Goal: Transaction & Acquisition: Purchase product/service

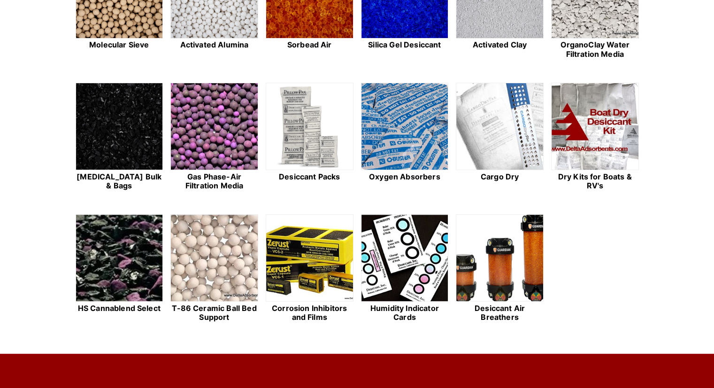
scroll to position [235, 0]
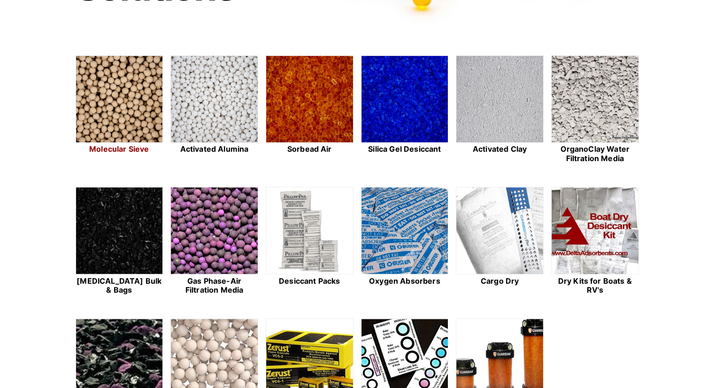
click at [132, 94] on img at bounding box center [119, 99] width 87 height 87
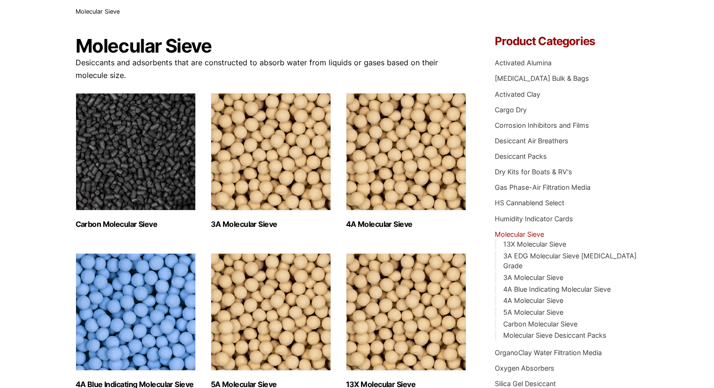
scroll to position [94, 0]
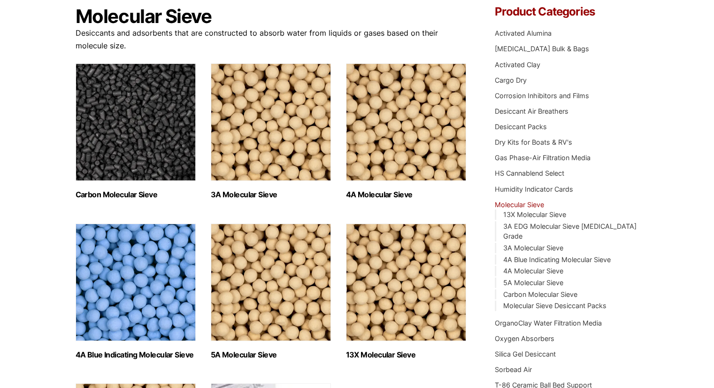
click at [399, 298] on img "Visit product category 13X Molecular Sieve" at bounding box center [406, 281] width 120 height 117
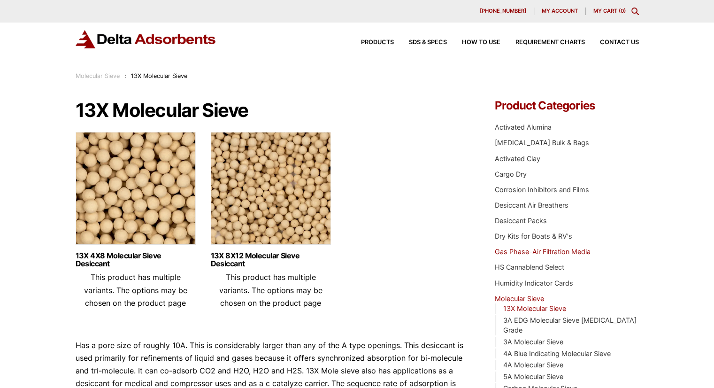
scroll to position [47, 0]
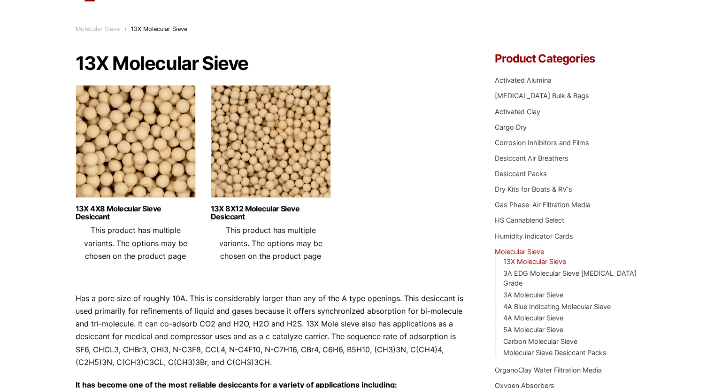
click at [284, 142] on img at bounding box center [271, 143] width 120 height 117
click at [231, 122] on img at bounding box center [271, 143] width 120 height 117
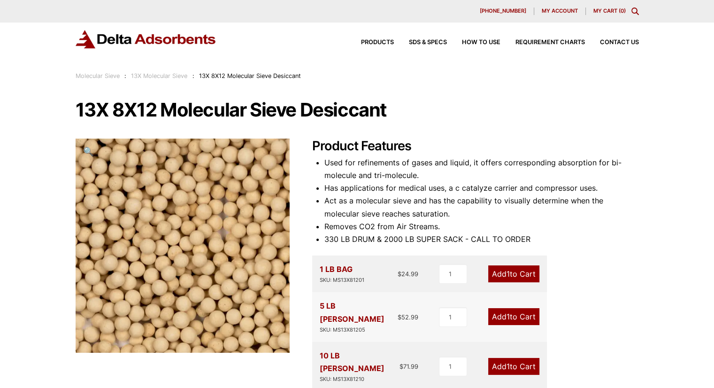
scroll to position [47, 0]
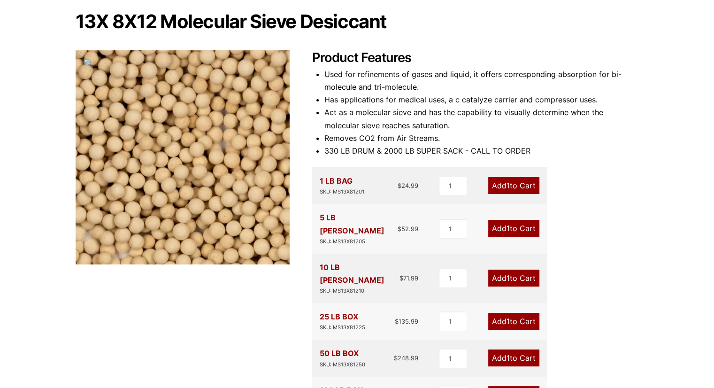
scroll to position [235, 0]
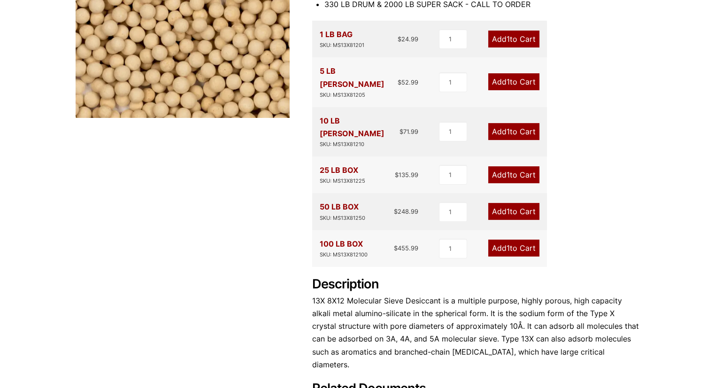
click at [521, 203] on link "Add 1 to Cart" at bounding box center [513, 211] width 51 height 17
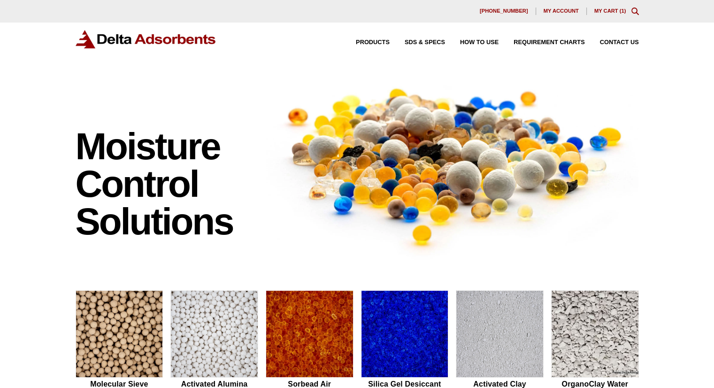
click at [610, 12] on link "My Cart ( 1 )" at bounding box center [610, 11] width 32 height 6
